Goal: Task Accomplishment & Management: Manage account settings

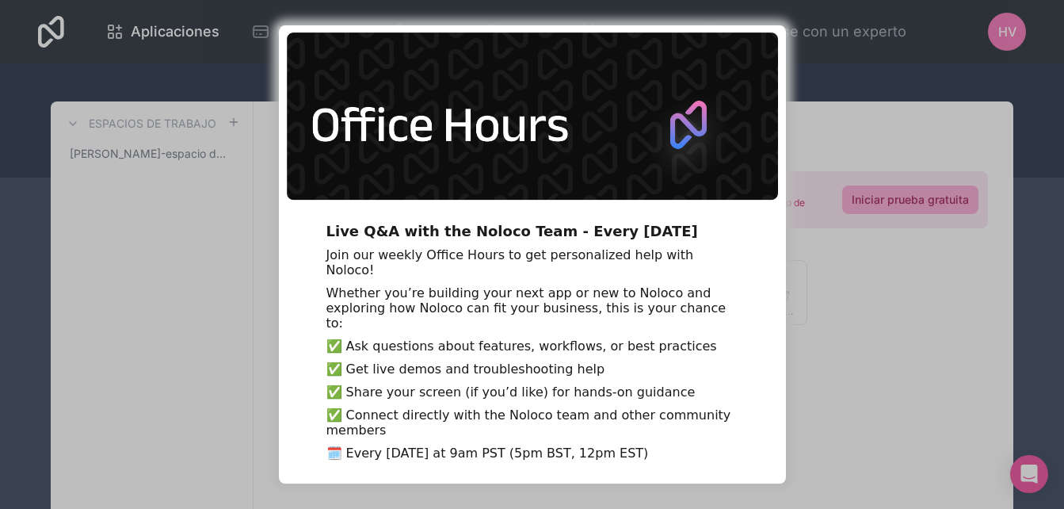
click at [1014, 36] on div "Live Q&A with the Noloco Team - Every [DATE] Join our weekly Office Hours to ge…" at bounding box center [532, 254] width 1064 height 509
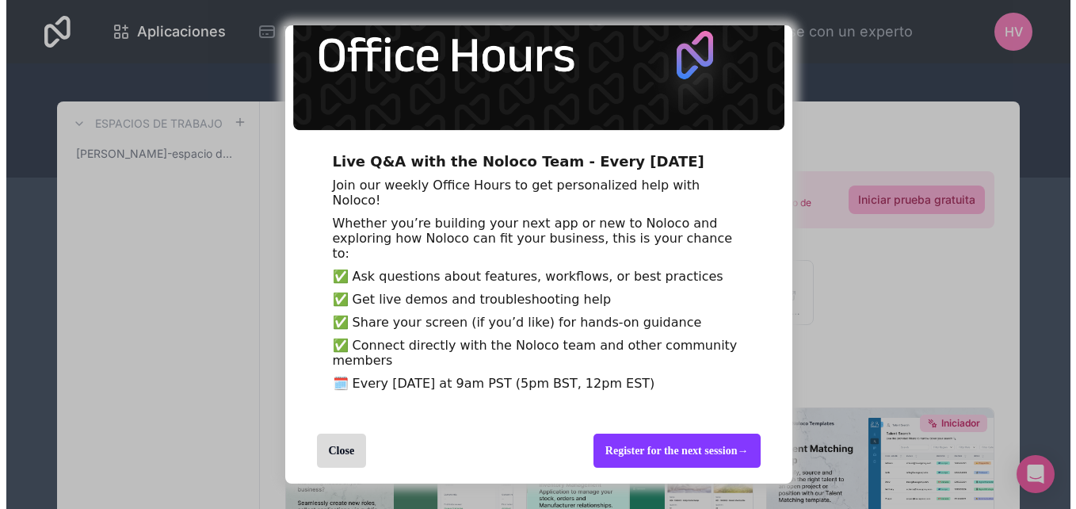
scroll to position [112, 0]
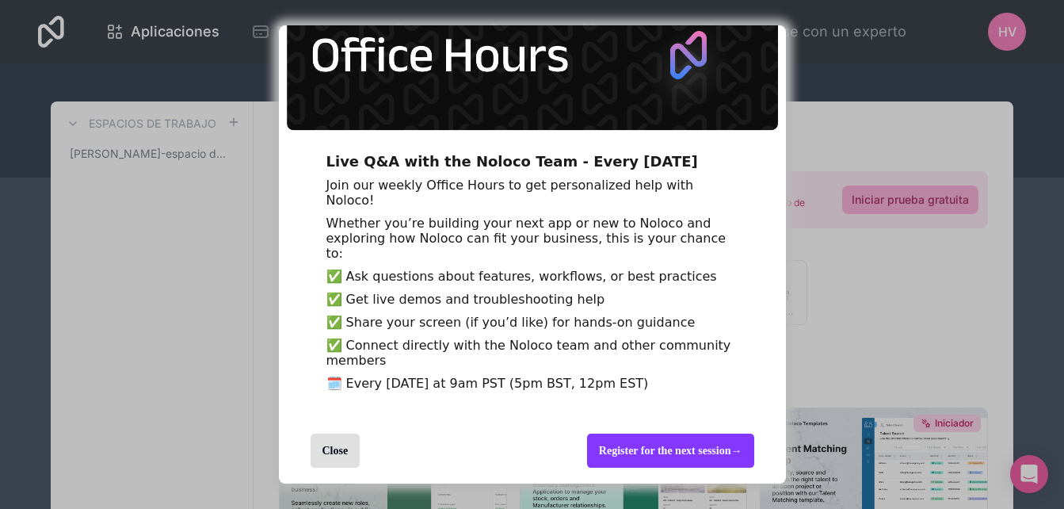
click at [341, 456] on div "Close" at bounding box center [336, 451] width 50 height 34
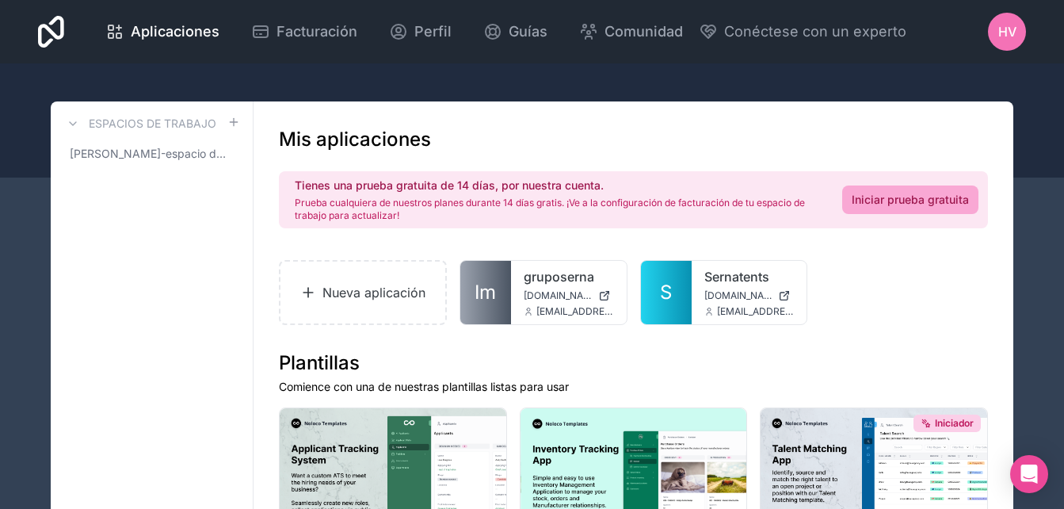
click at [1014, 29] on span "HV" at bounding box center [1008, 31] width 18 height 19
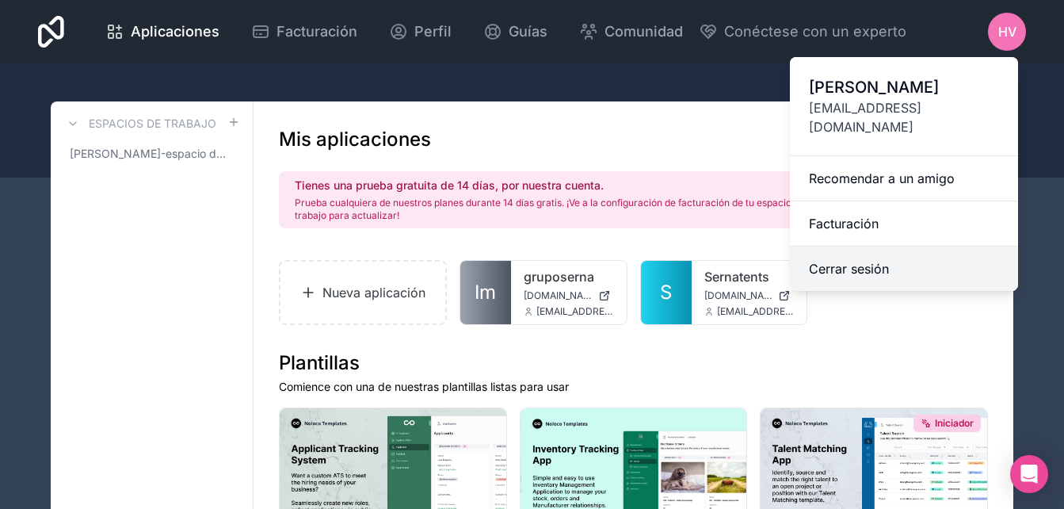
click at [885, 256] on button "Cerrar sesión" at bounding box center [904, 268] width 228 height 44
